Goal: Information Seeking & Learning: Learn about a topic

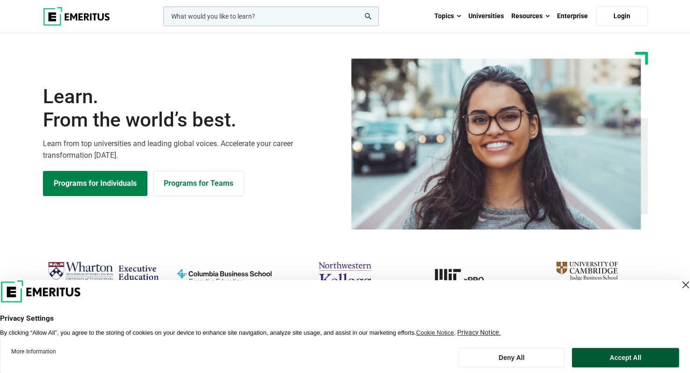
click at [618, 355] on button "Accept All" at bounding box center [625, 357] width 107 height 20
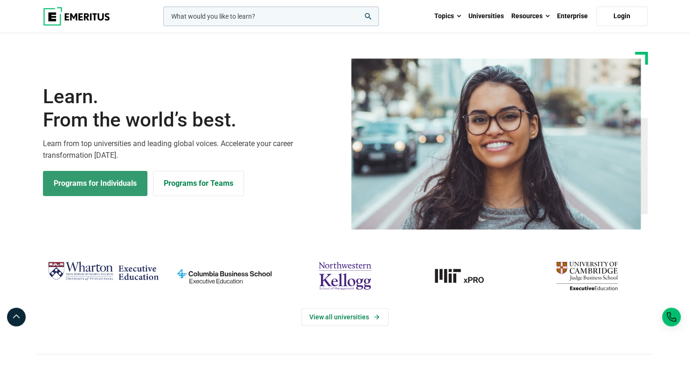
click at [130, 185] on link "Programs for Individuals" at bounding box center [95, 183] width 104 height 25
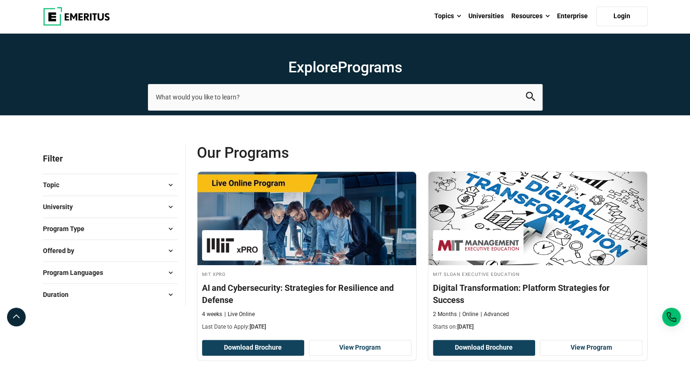
click at [162, 208] on button "University" at bounding box center [110, 207] width 135 height 14
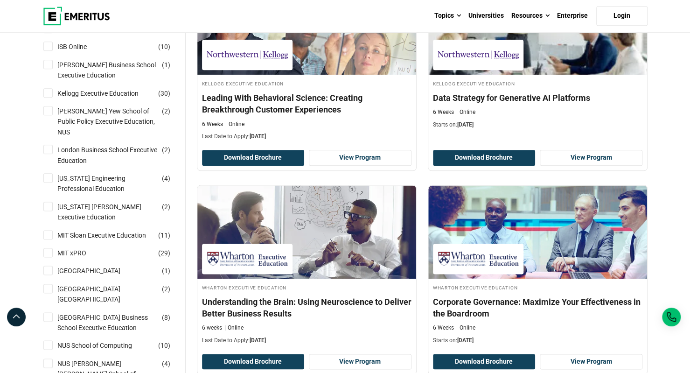
scroll to position [616, 0]
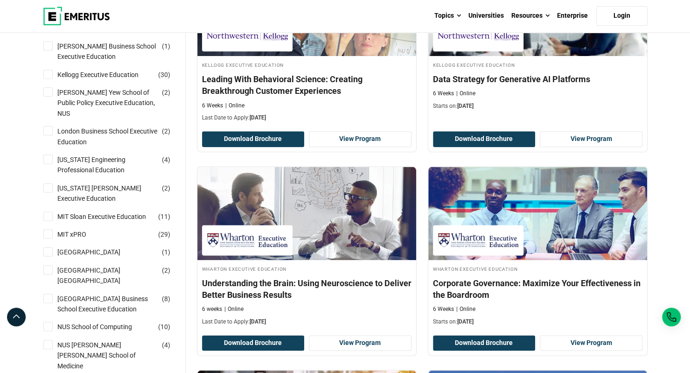
click at [49, 247] on input "Nanyang Technological University ( 1 )" at bounding box center [47, 251] width 9 height 9
checkbox input "true"
click at [48, 265] on div "Nanyang Technological University Nanyang Business School ( 2 )" at bounding box center [110, 275] width 135 height 21
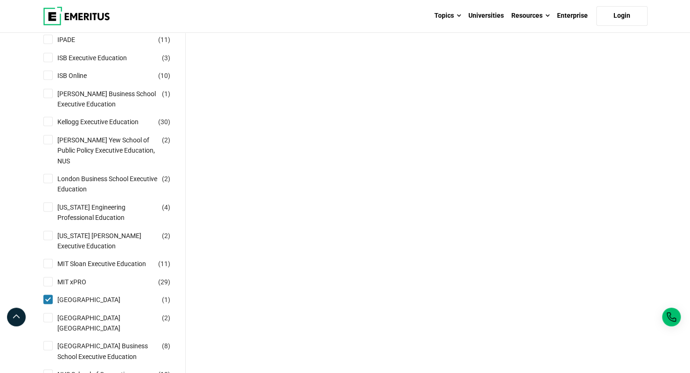
scroll to position [652, 0]
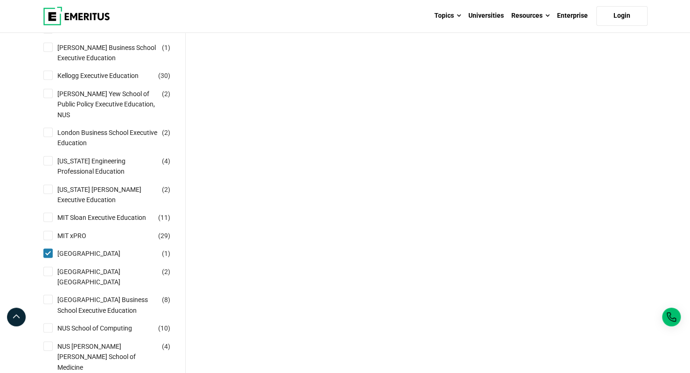
click at [44, 266] on input "Nanyang Technological University Nanyang Business School ( 2 )" at bounding box center [47, 270] width 9 height 9
checkbox input "true"
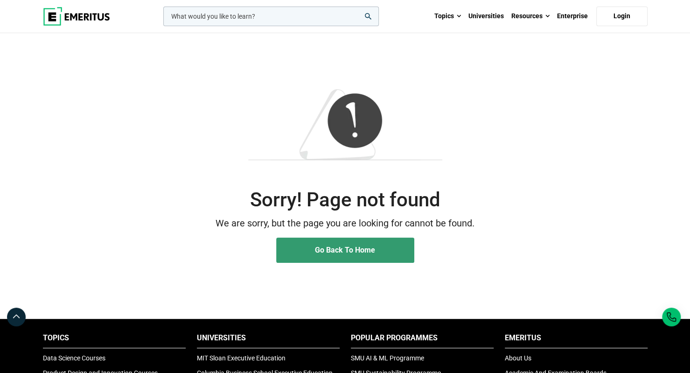
click at [311, 245] on link "Go Back To Home" at bounding box center [345, 249] width 138 height 25
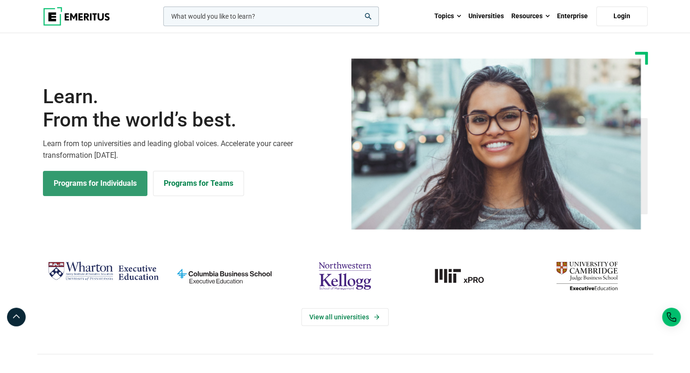
click at [75, 194] on link "Programs for Individuals" at bounding box center [95, 183] width 104 height 25
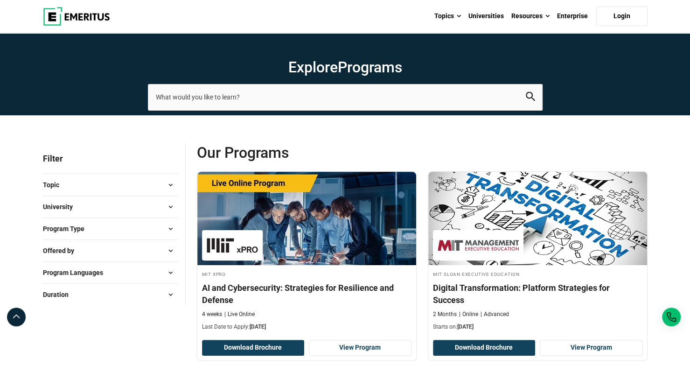
click at [82, 205] on button "University" at bounding box center [110, 207] width 135 height 14
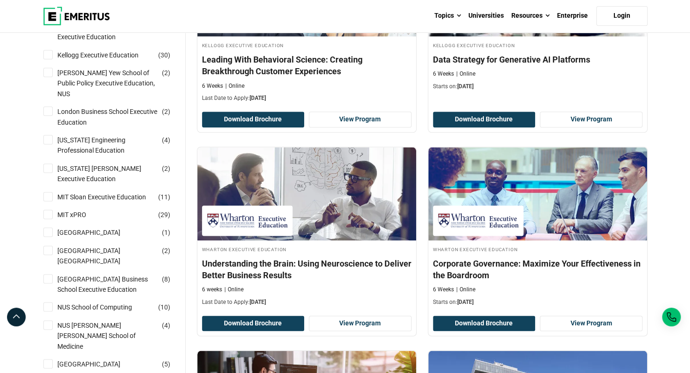
scroll to position [652, 0]
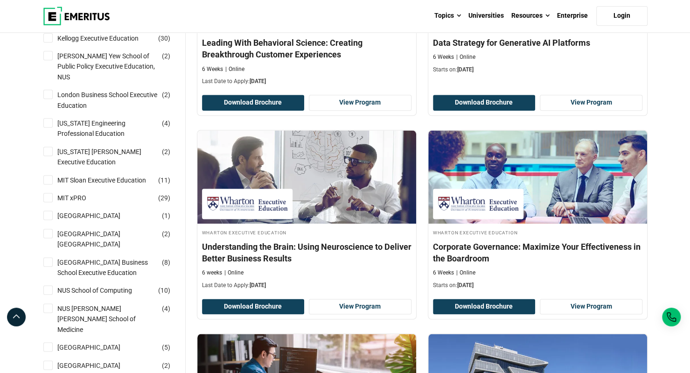
click at [50, 210] on input "Nanyang Technological University ( 1 )" at bounding box center [47, 214] width 9 height 9
checkbox input "true"
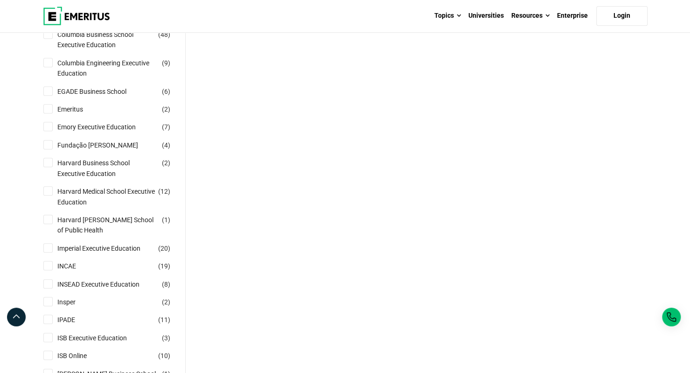
scroll to position [652, 0]
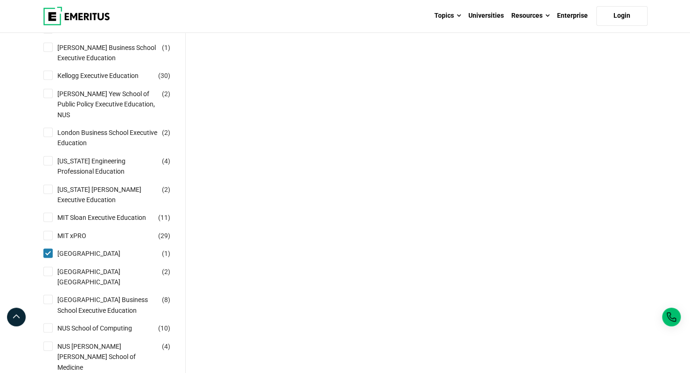
click at [47, 266] on input "Nanyang Technological University Nanyang Business School ( 2 )" at bounding box center [47, 270] width 9 height 9
checkbox input "true"
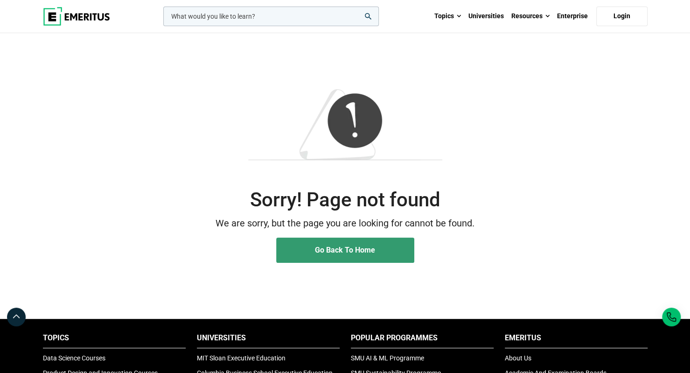
click at [325, 243] on link "Go Back To Home" at bounding box center [345, 249] width 138 height 25
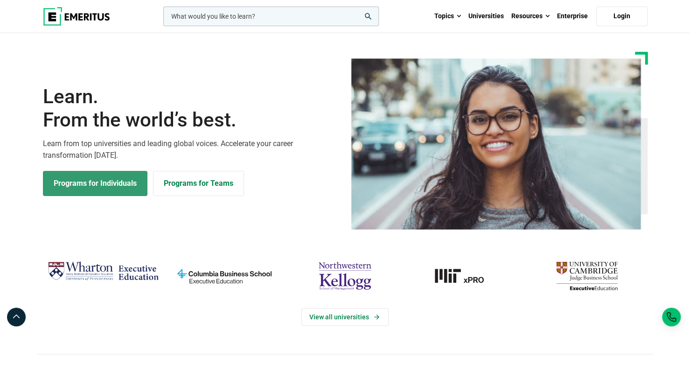
click at [79, 178] on link "Programs for Individuals" at bounding box center [95, 183] width 104 height 25
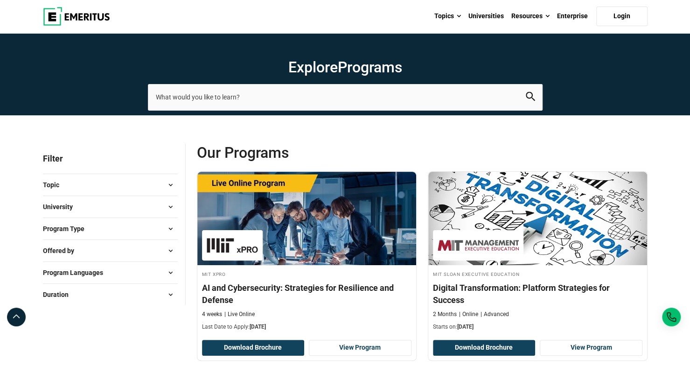
click at [92, 205] on button "University" at bounding box center [110, 207] width 135 height 14
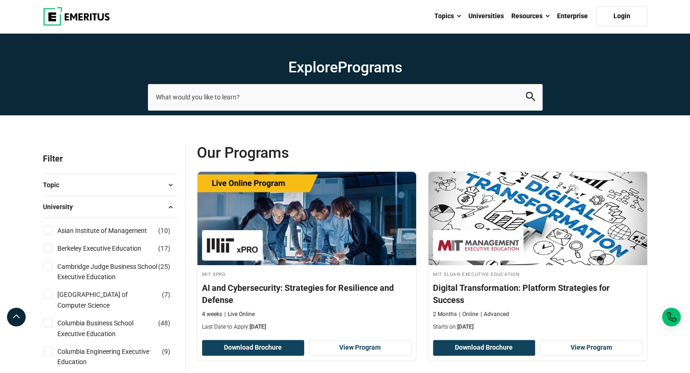
click at [92, 205] on button "University" at bounding box center [110, 207] width 135 height 14
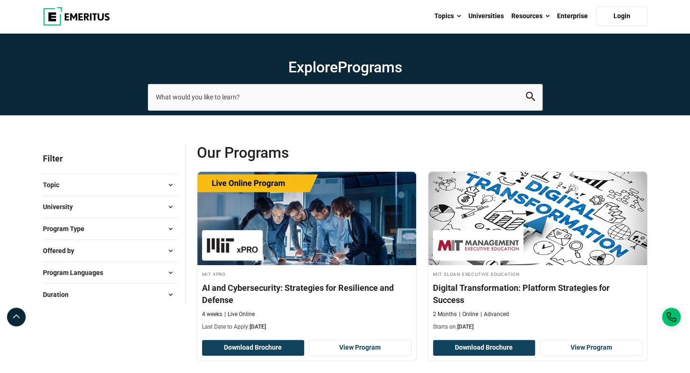
click at [92, 205] on button "University" at bounding box center [110, 207] width 135 height 14
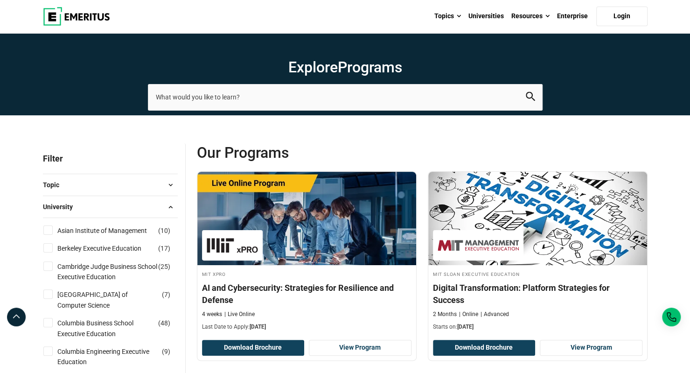
click at [92, 205] on button "University" at bounding box center [110, 207] width 135 height 14
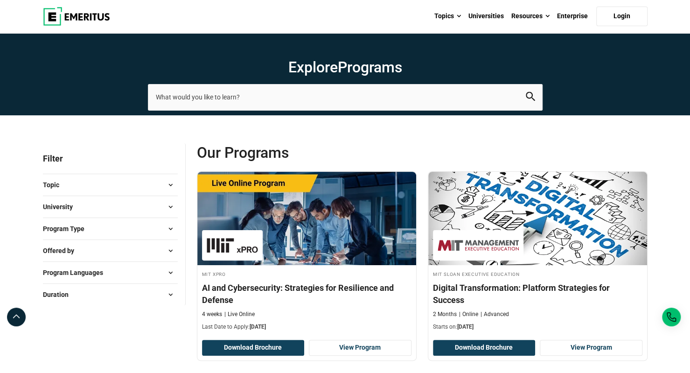
click at [92, 205] on button "University" at bounding box center [110, 207] width 135 height 14
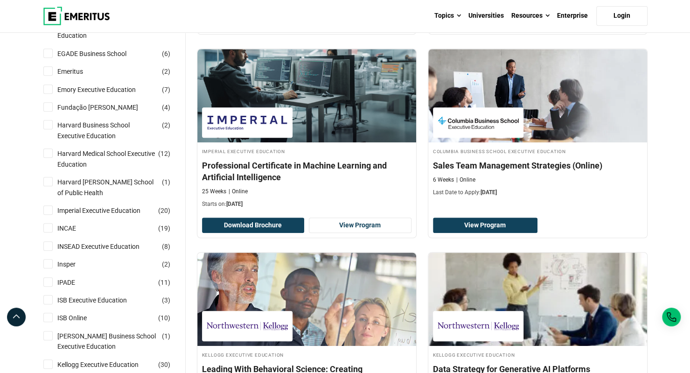
scroll to position [652, 0]
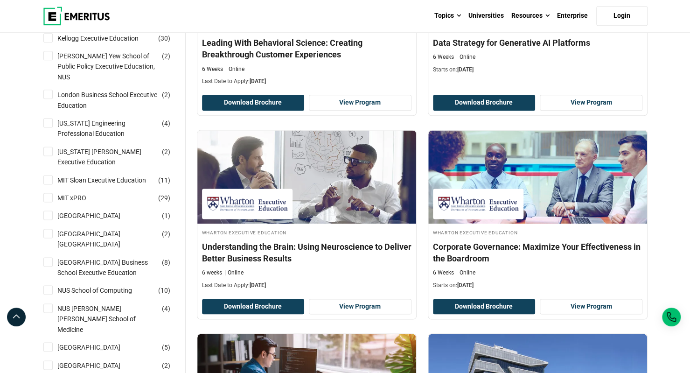
click at [47, 229] on input "Nanyang Technological University Nanyang Business School ( 2 )" at bounding box center [47, 233] width 9 height 9
checkbox input "true"
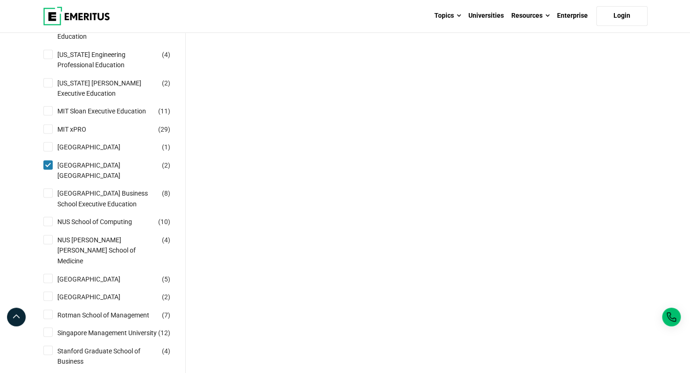
scroll to position [784, 0]
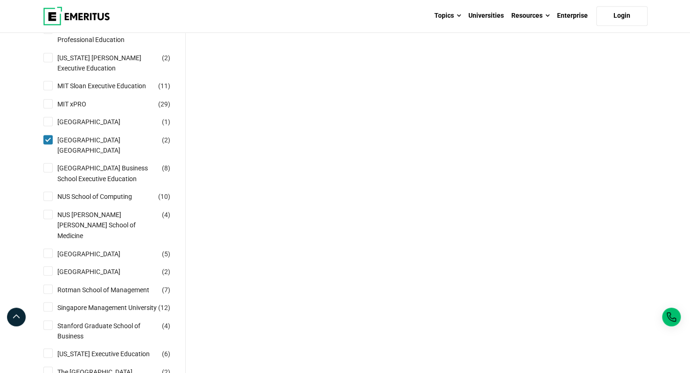
click at [50, 163] on input "[GEOGRAPHIC_DATA] Business School Executive Education ( 8 )" at bounding box center [47, 167] width 9 height 9
checkbox input "true"
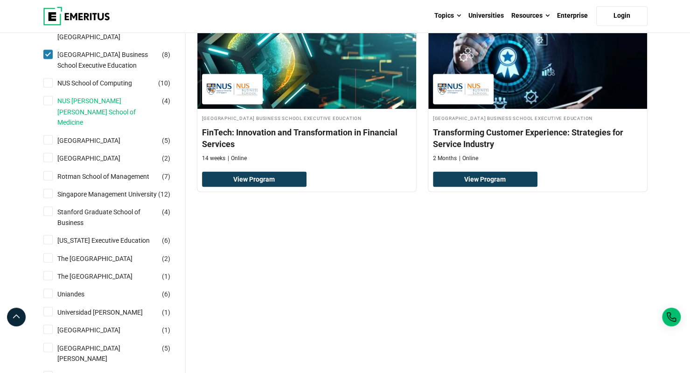
scroll to position [904, 0]
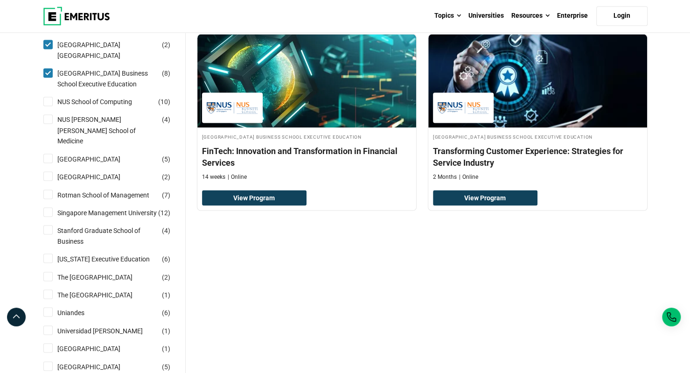
click at [50, 99] on input "NUS School of Computing ( 10 )" at bounding box center [47, 101] width 9 height 9
checkbox input "true"
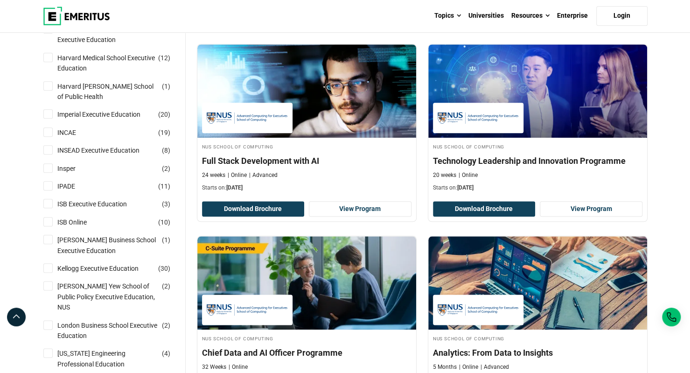
scroll to position [522, 0]
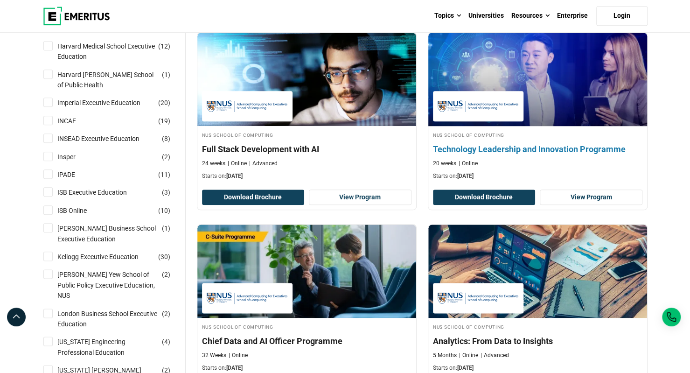
click at [536, 155] on div "NUS School of Computing Technology Leadership and Innovation Programme 20 weeks…" at bounding box center [537, 155] width 219 height 49
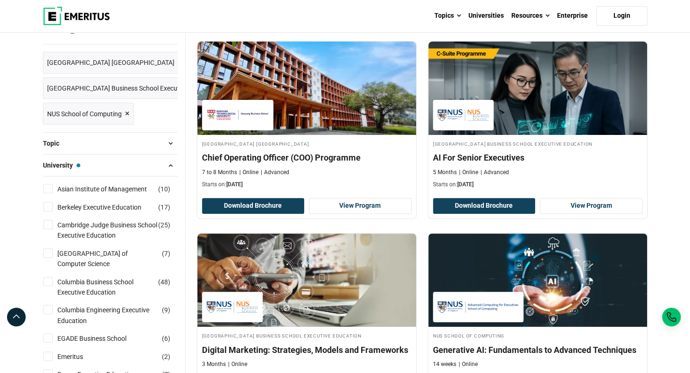
scroll to position [131, 0]
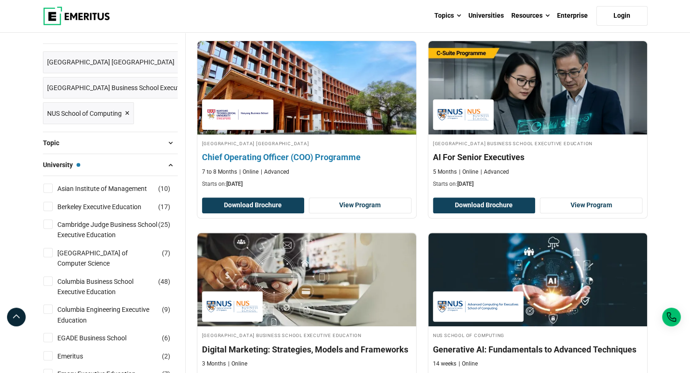
click at [348, 162] on h4 "Chief Operating Officer (COO) Programme" at bounding box center [306, 157] width 209 height 12
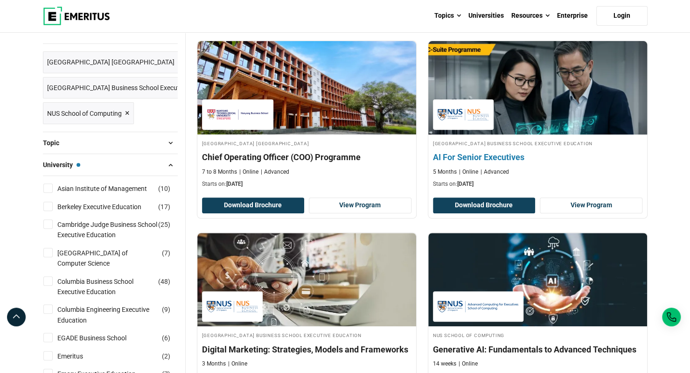
click at [536, 168] on div "5 Months Online Advanced" at bounding box center [537, 172] width 209 height 8
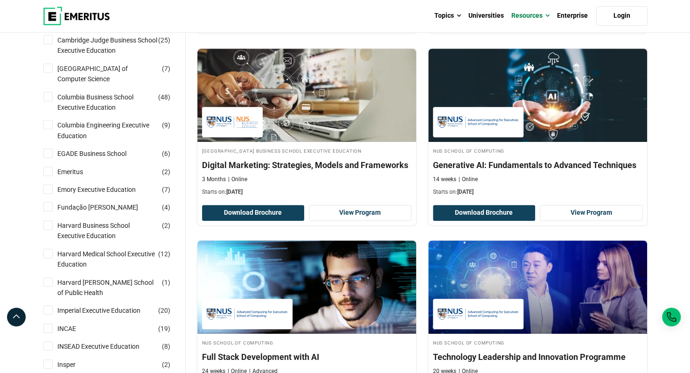
scroll to position [317, 0]
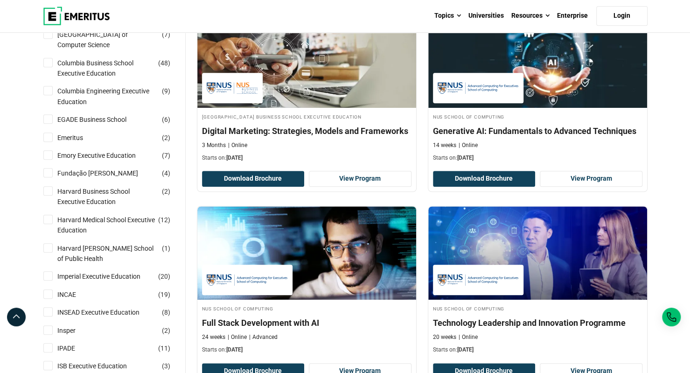
scroll to position [336, 0]
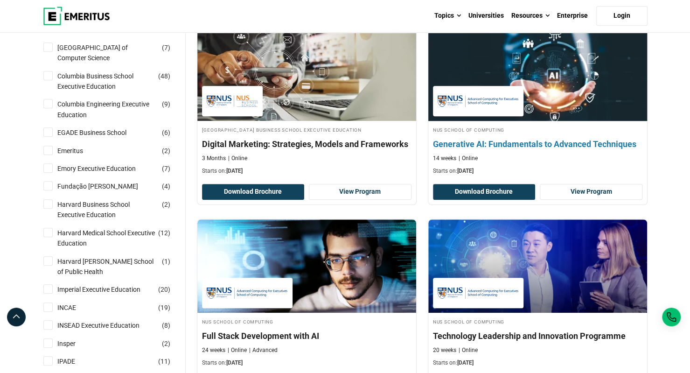
click at [568, 134] on div "NUS School of Computing Generative AI: Fundamentals to Advanced Techniques 14 w…" at bounding box center [537, 149] width 219 height 49
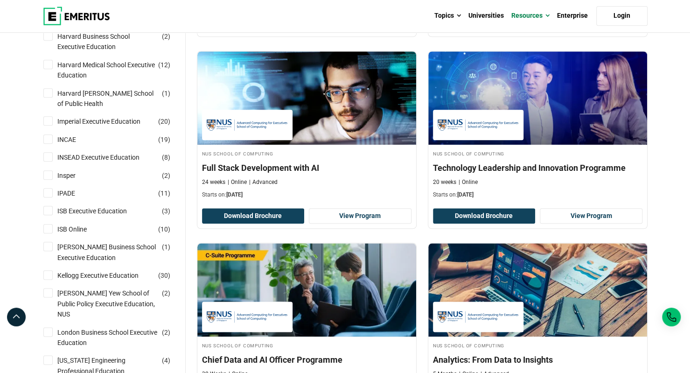
scroll to position [522, 0]
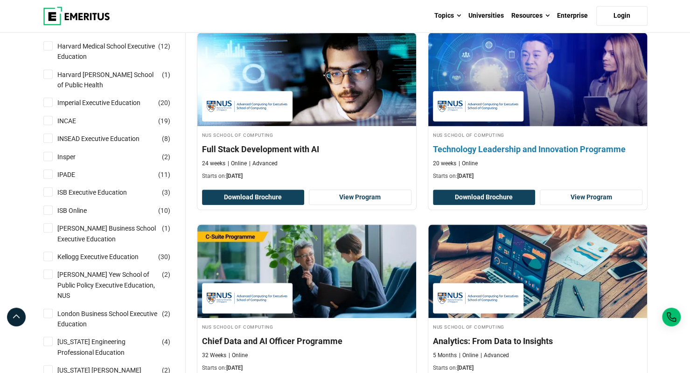
click at [538, 154] on div "NUS School of Computing Technology Leadership and Innovation Programme 20 weeks…" at bounding box center [537, 155] width 219 height 49
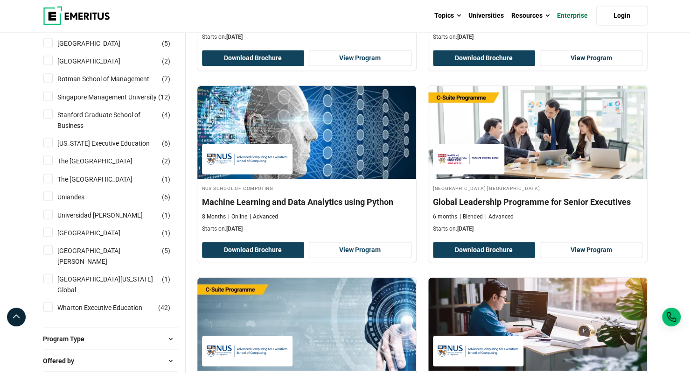
scroll to position [1063, 0]
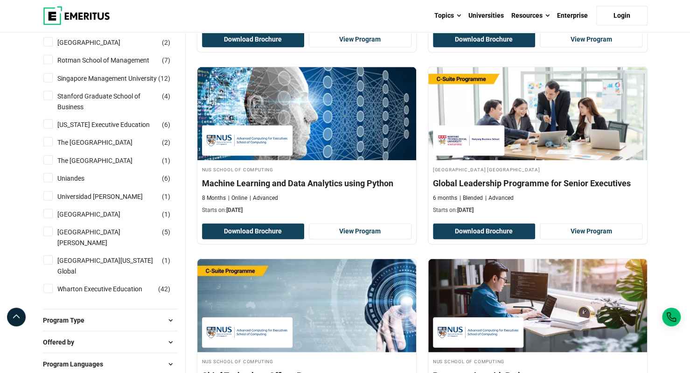
click at [661, 169] on div "Explore Programs leadership marketing project management data science product m…" at bounding box center [345, 253] width 690 height 2566
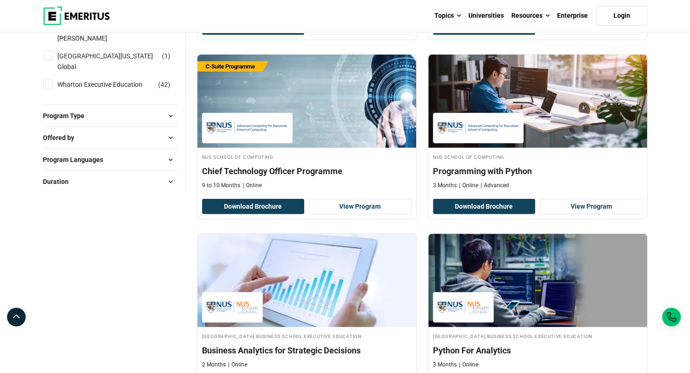
scroll to position [1269, 0]
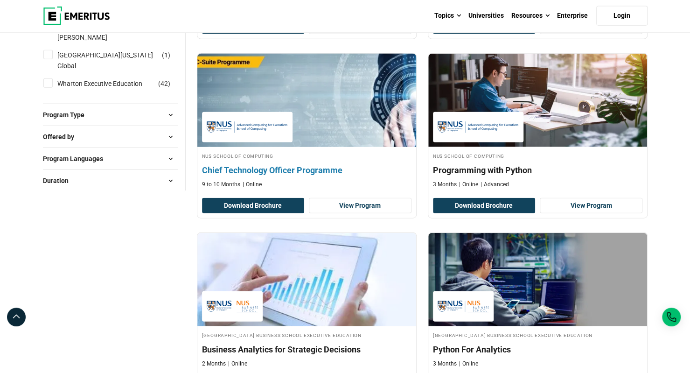
click at [339, 173] on div "NUS School of Computing Chief Technology Officer Programme 9 to 10 Months Online" at bounding box center [306, 170] width 219 height 37
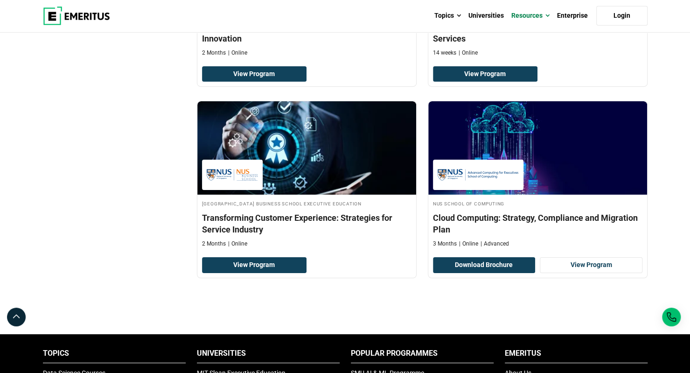
scroll to position [1772, 0]
